Goal: Information Seeking & Learning: Understand process/instructions

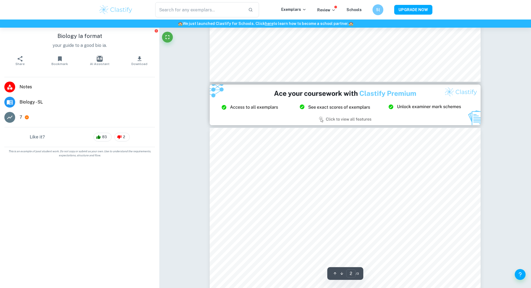
type input "3"
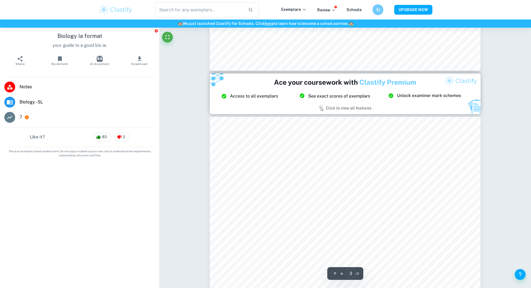
scroll to position [692, 0]
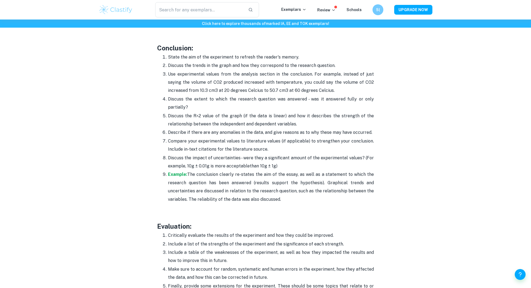
scroll to position [1427, 0]
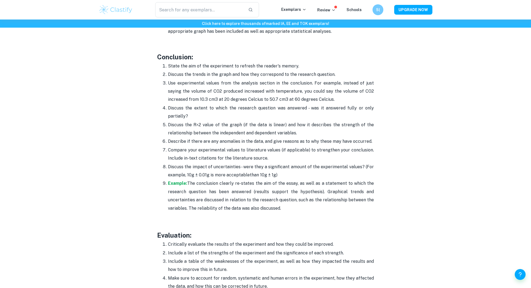
drag, startPoint x: 287, startPoint y: 205, endPoint x: 153, endPoint y: 67, distance: 192.4
click at [161, 62] on ol "State the aim of the experiment to refresh the reader's memory. Discuss the tre…" at bounding box center [265, 137] width 217 height 151
drag, startPoint x: 164, startPoint y: 61, endPoint x: 321, endPoint y: 205, distance: 213.4
click at [321, 205] on ol "State the aim of the experiment to refresh the reader's memory. Discuss the tre…" at bounding box center [265, 137] width 217 height 151
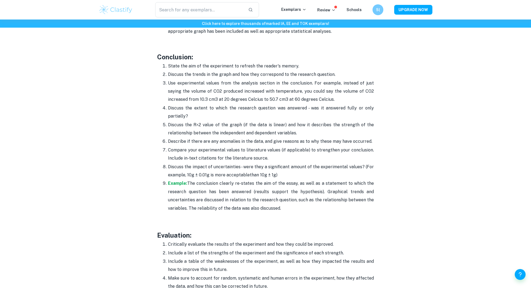
copy ol "Lorem ips dol si ame consectetu ad elitsed doe tempor'i utlabo. Etdolor mag ali…"
